Goal: Task Accomplishment & Management: Complete application form

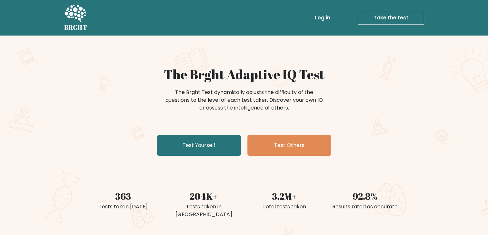
click at [397, 17] on link "Take the test" at bounding box center [391, 18] width 66 height 14
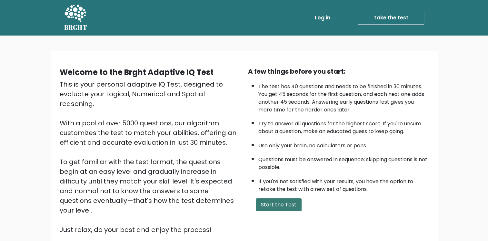
click at [269, 205] on button "Start the Test" at bounding box center [279, 204] width 46 height 13
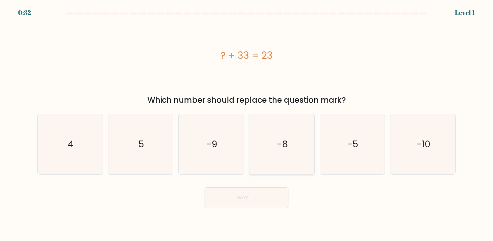
click at [285, 148] on text "-8" at bounding box center [282, 144] width 11 height 13
click at [247, 124] on input "d. -8" at bounding box center [247, 121] width 0 height 3
radio input "true"
click at [418, 155] on icon "-10" at bounding box center [423, 144] width 60 height 60
click at [247, 124] on input "f. -10" at bounding box center [247, 121] width 0 height 3
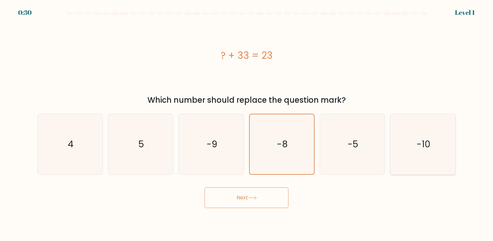
radio input "true"
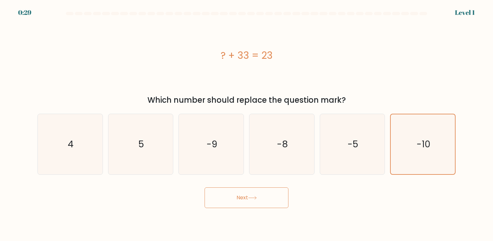
click at [235, 202] on button "Next" at bounding box center [247, 197] width 84 height 21
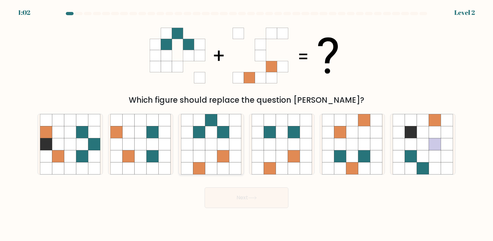
click at [208, 147] on icon at bounding box center [211, 144] width 12 height 12
click at [247, 124] on input "c." at bounding box center [247, 121] width 0 height 3
radio input "true"
click at [226, 193] on button "Next" at bounding box center [247, 197] width 84 height 21
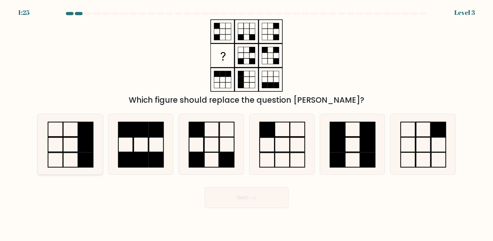
click at [67, 138] on icon at bounding box center [70, 144] width 60 height 60
click at [247, 124] on input "a." at bounding box center [247, 121] width 0 height 3
radio input "true"
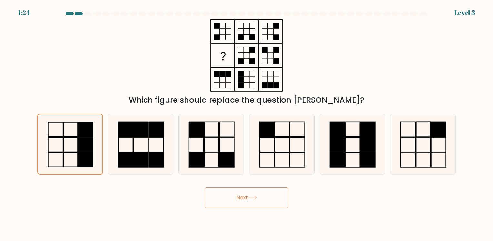
click at [225, 192] on button "Next" at bounding box center [247, 197] width 84 height 21
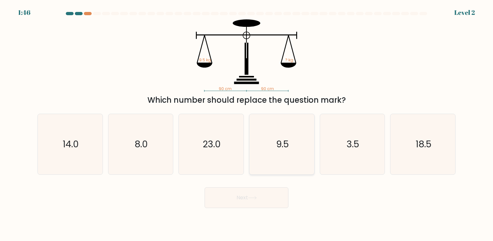
click at [286, 141] on text "9.5" at bounding box center [282, 144] width 13 height 13
click at [247, 124] on input "d. 9.5" at bounding box center [247, 121] width 0 height 3
radio input "true"
click at [245, 204] on button "Next" at bounding box center [247, 197] width 84 height 21
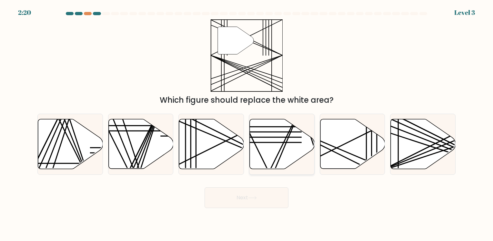
click at [268, 143] on icon at bounding box center [282, 144] width 65 height 50
click at [247, 124] on input "d." at bounding box center [247, 121] width 0 height 3
radio input "true"
click at [248, 198] on button "Next" at bounding box center [247, 197] width 84 height 21
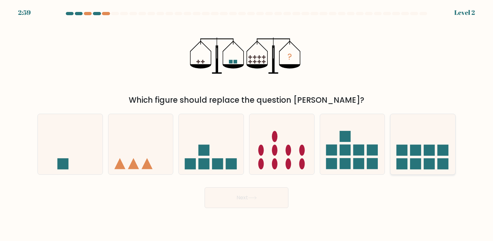
click at [430, 155] on rect at bounding box center [429, 150] width 11 height 11
click at [247, 124] on input "f." at bounding box center [247, 121] width 0 height 3
radio input "true"
click at [257, 191] on button "Next" at bounding box center [247, 197] width 84 height 21
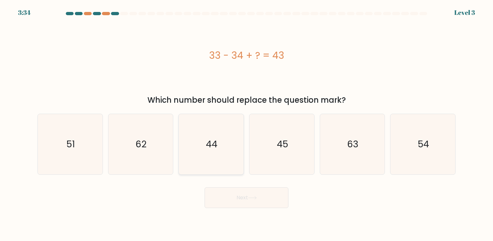
click at [203, 132] on icon "44" at bounding box center [211, 144] width 60 height 60
click at [247, 124] on input "c. 44" at bounding box center [247, 121] width 0 height 3
radio input "true"
click at [240, 198] on button "Next" at bounding box center [247, 197] width 84 height 21
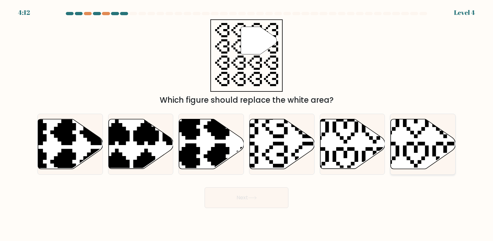
click at [425, 145] on icon at bounding box center [423, 144] width 65 height 50
click at [247, 124] on input "f." at bounding box center [247, 121] width 0 height 3
radio input "true"
click at [239, 208] on button "Next" at bounding box center [247, 197] width 84 height 21
click at [243, 196] on button "Next" at bounding box center [247, 197] width 84 height 21
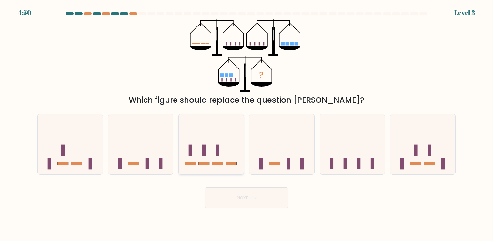
click at [199, 150] on icon at bounding box center [211, 144] width 65 height 54
click at [247, 124] on input "c." at bounding box center [247, 121] width 0 height 3
radio input "true"
click at [233, 193] on button "Next" at bounding box center [247, 197] width 84 height 21
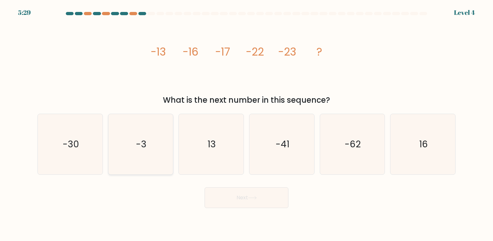
click at [132, 167] on icon "-3" at bounding box center [140, 144] width 60 height 60
click at [247, 124] on input "b. -3" at bounding box center [247, 121] width 0 height 3
radio input "true"
click at [214, 160] on icon "13" at bounding box center [211, 144] width 60 height 60
click at [247, 124] on input "c. 13" at bounding box center [247, 121] width 0 height 3
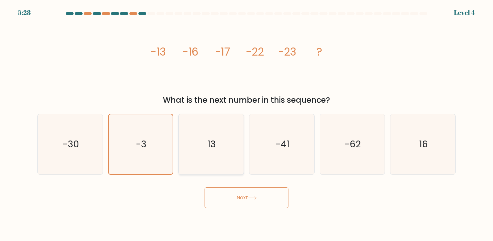
radio input "true"
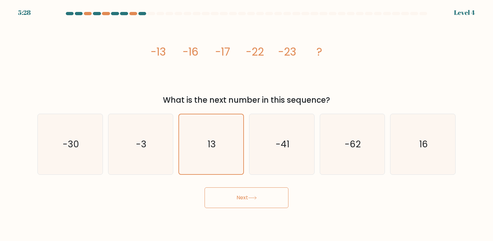
click at [231, 189] on button "Next" at bounding box center [247, 197] width 84 height 21
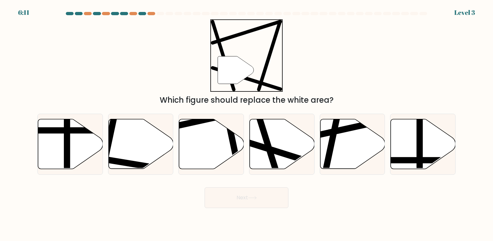
click at [246, 152] on div "c." at bounding box center [211, 144] width 71 height 61
click at [209, 153] on icon at bounding box center [211, 144] width 65 height 50
click at [247, 124] on input "c." at bounding box center [247, 121] width 0 height 3
radio input "true"
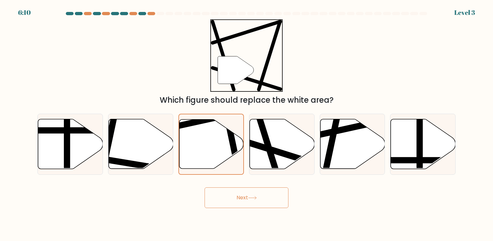
click at [224, 193] on button "Next" at bounding box center [247, 197] width 84 height 21
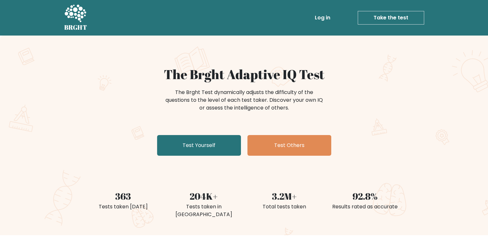
click at [385, 17] on link "Take the test" at bounding box center [391, 18] width 66 height 14
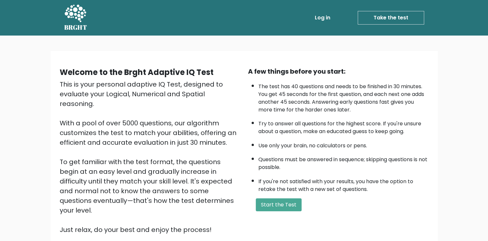
scroll to position [55, 0]
